Goal: Navigation & Orientation: Find specific page/section

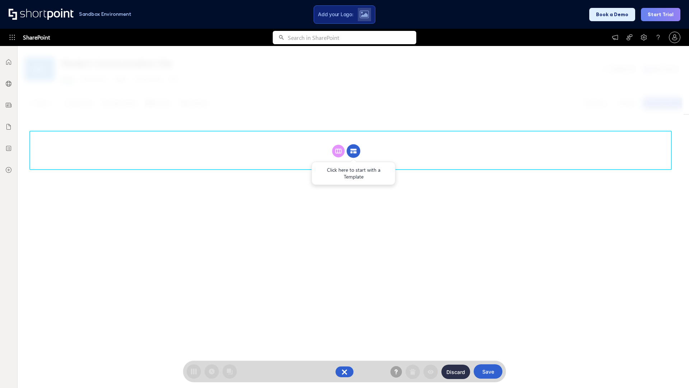
click at [354, 144] on circle at bounding box center [354, 151] width 14 height 14
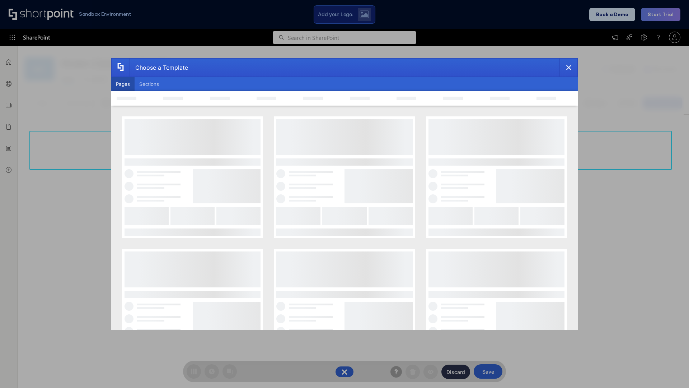
scroll to position [98, 0]
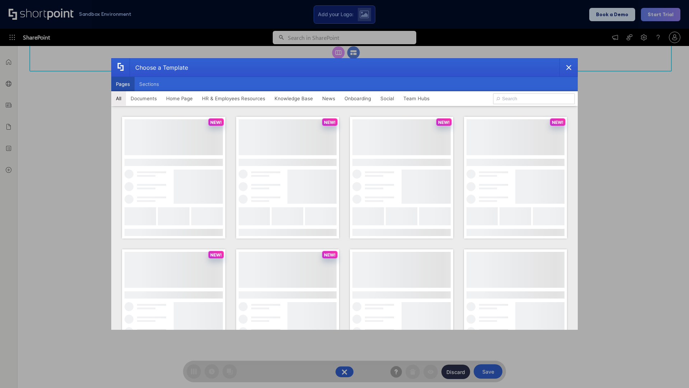
click at [123, 84] on button "Pages" at bounding box center [122, 84] width 23 height 14
type input "Knowledge Portal 4"
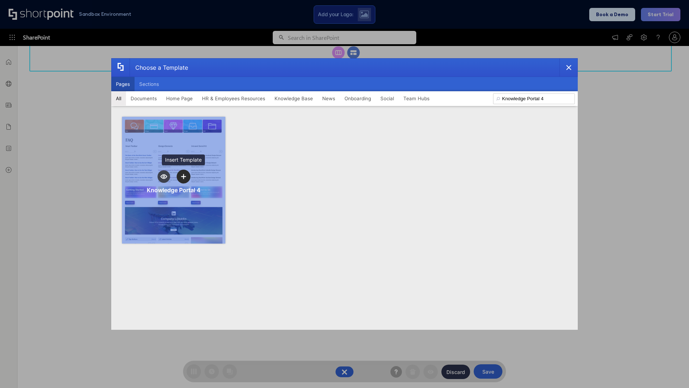
click at [184, 176] on icon "template selector" at bounding box center [183, 176] width 5 height 5
